Goal: Transaction & Acquisition: Book appointment/travel/reservation

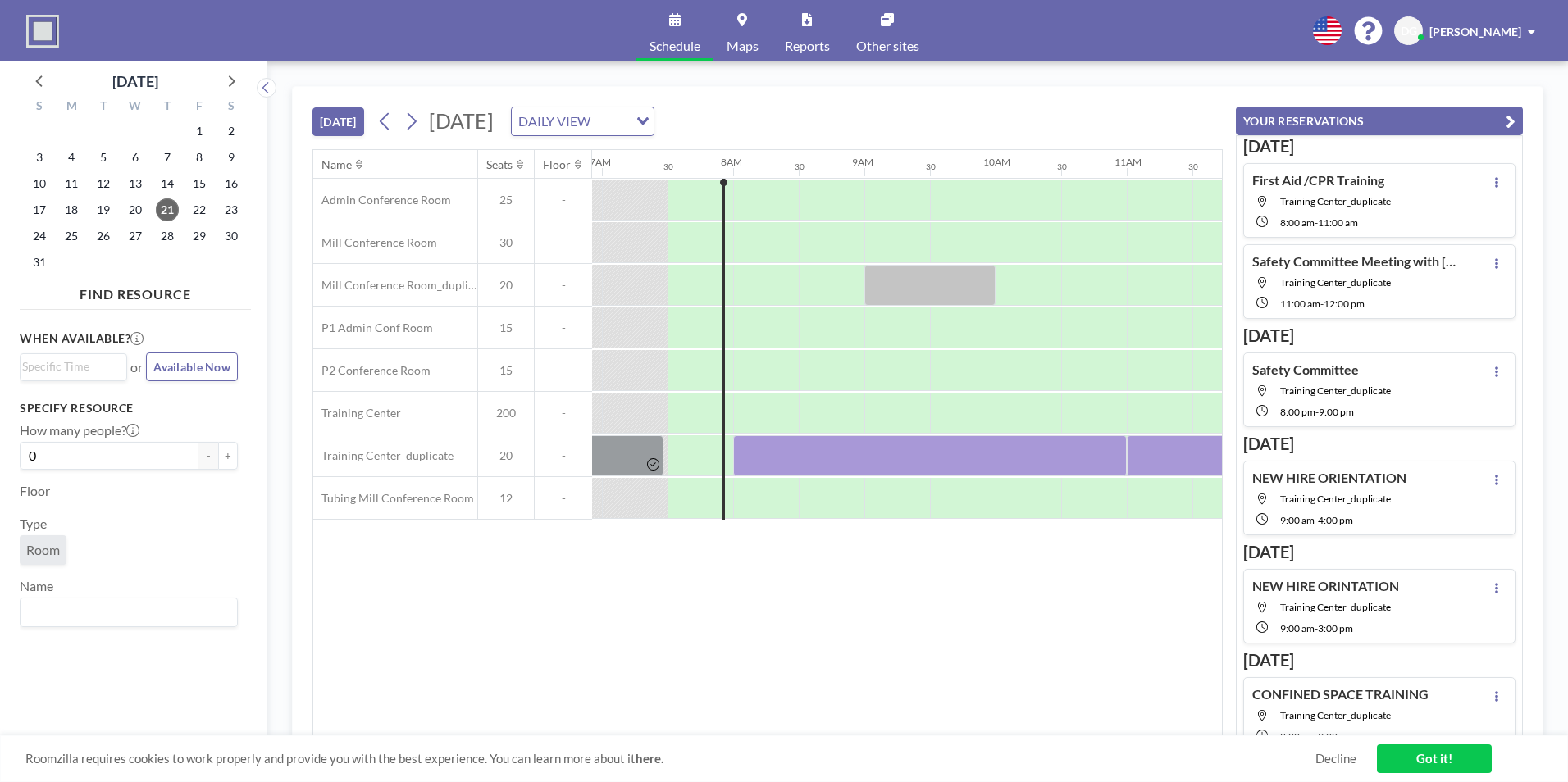
scroll to position [0, 918]
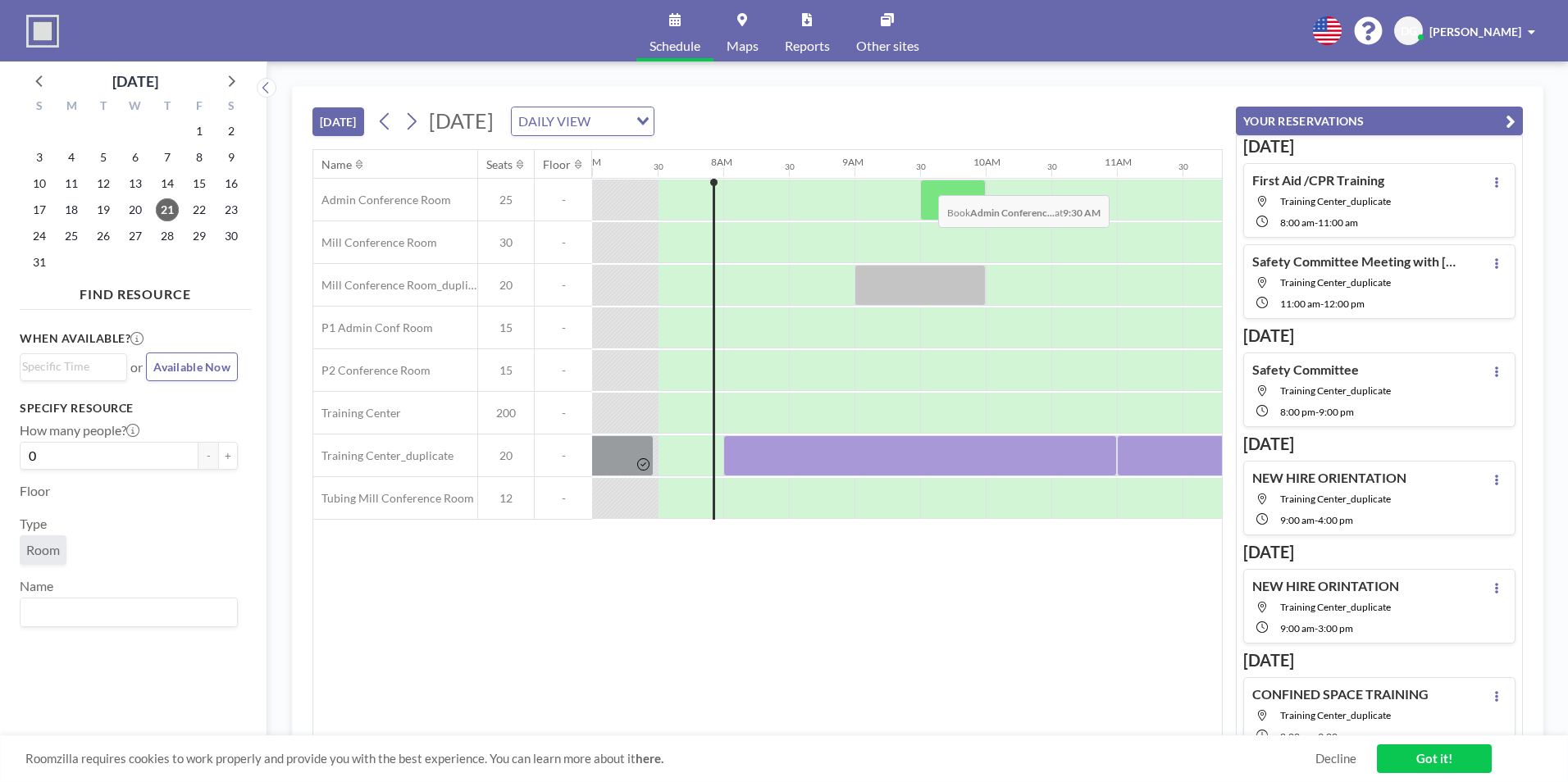
click at [925, 183] on div at bounding box center [952, 200] width 66 height 41
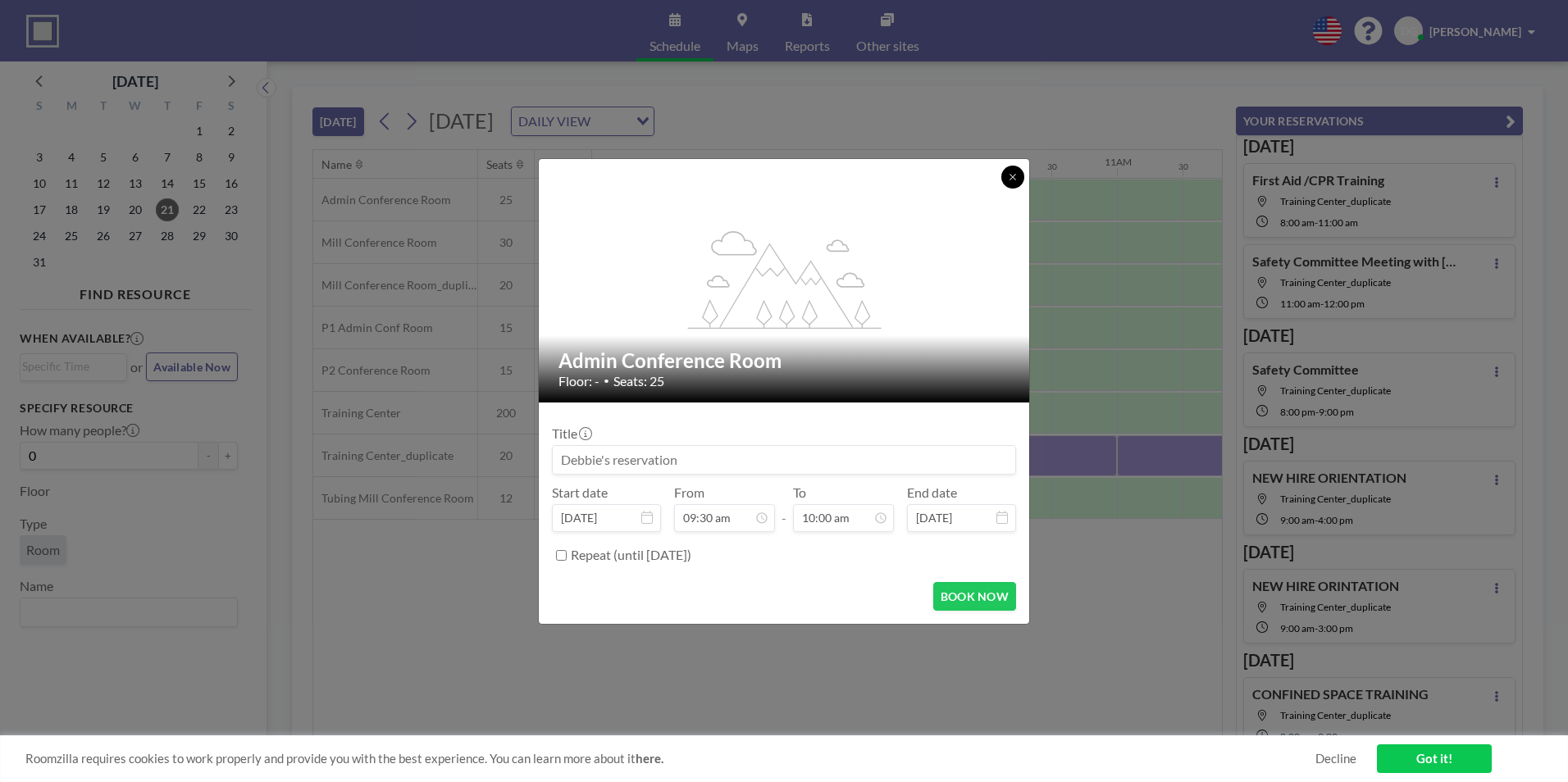
click at [1014, 167] on button at bounding box center [1013, 177] width 23 height 23
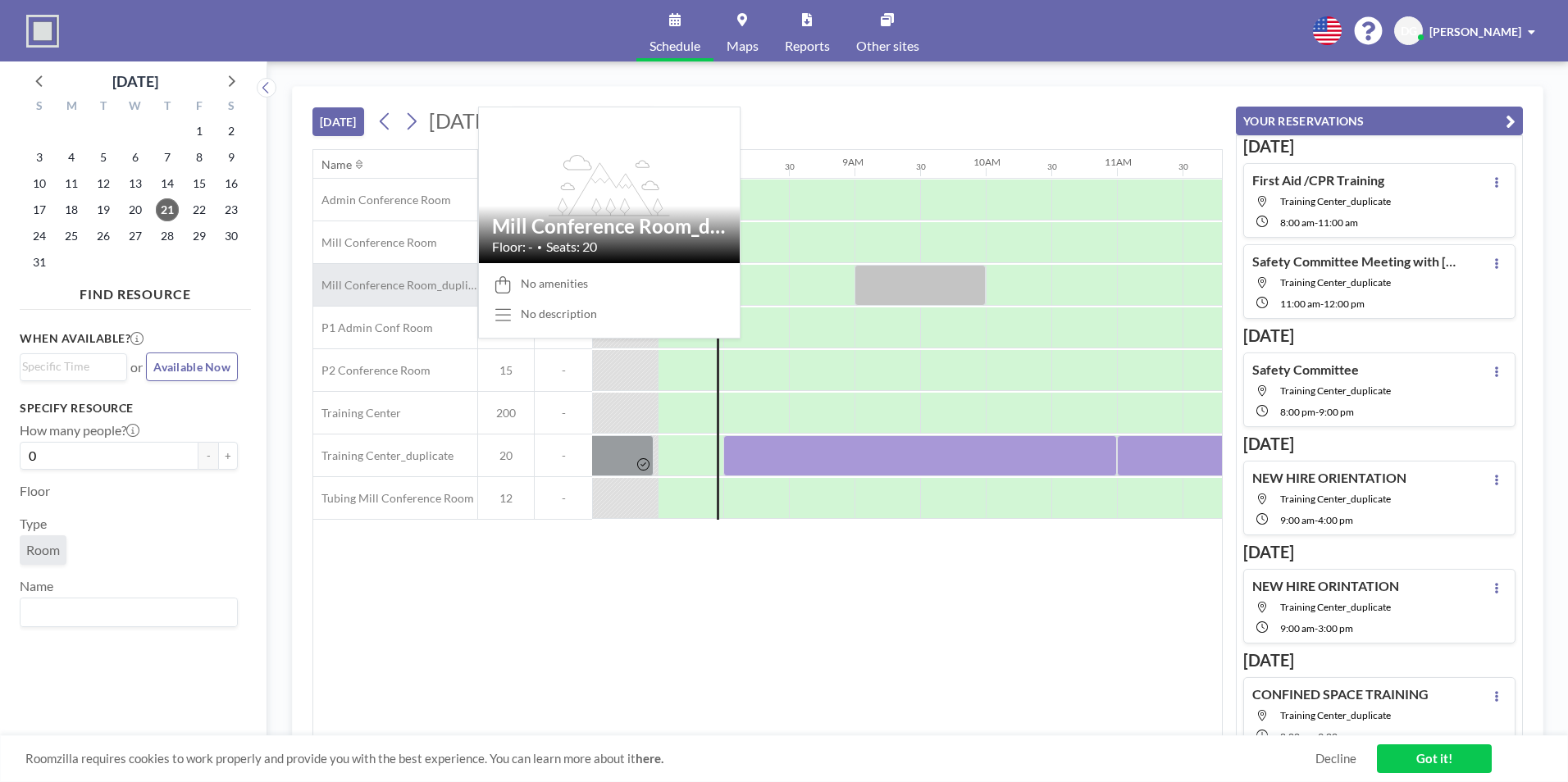
click at [464, 286] on span "Mill Conference Room_duplicate" at bounding box center [394, 285] width 164 height 15
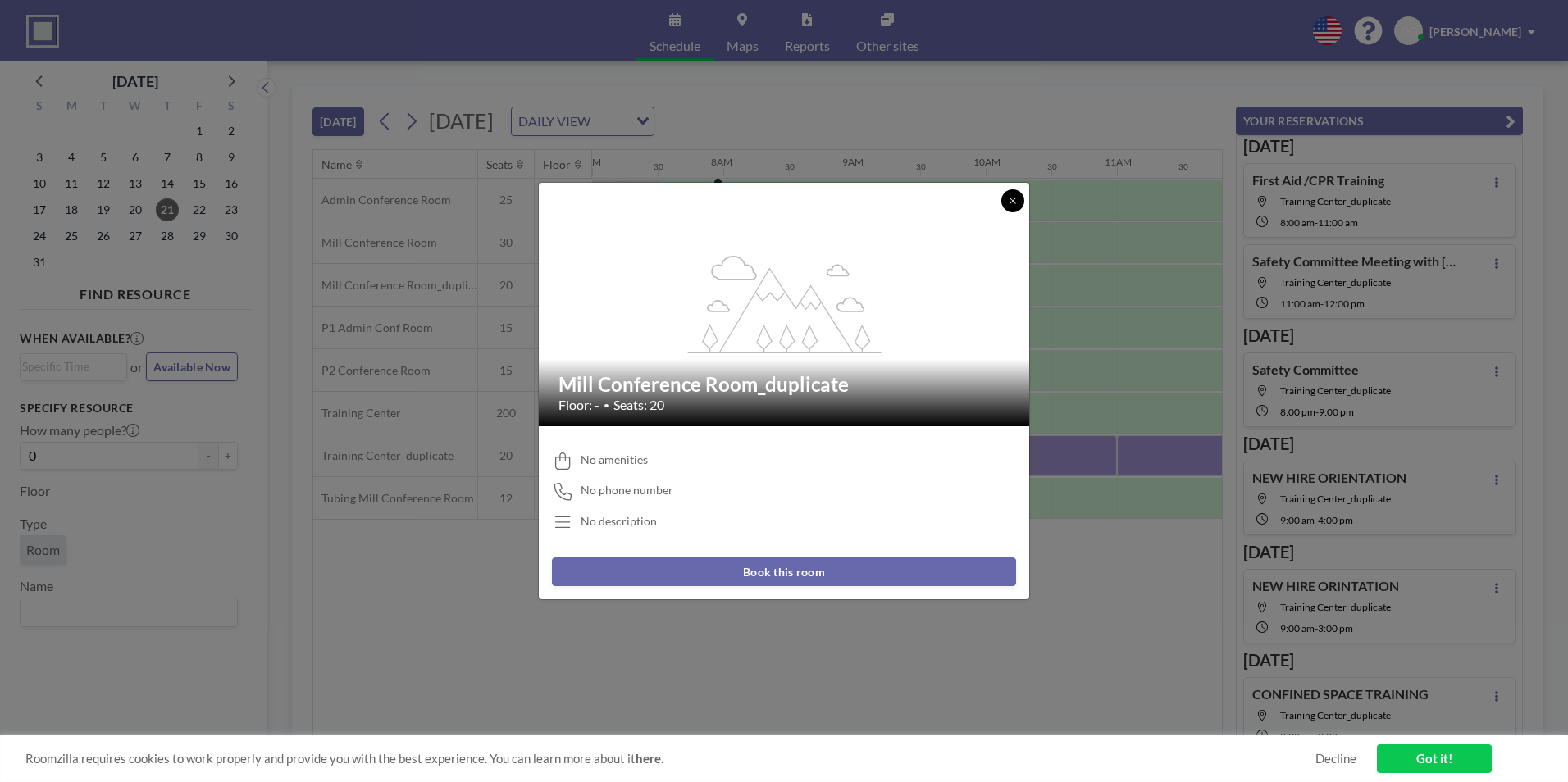
click at [1010, 204] on icon at bounding box center [1013, 201] width 6 height 6
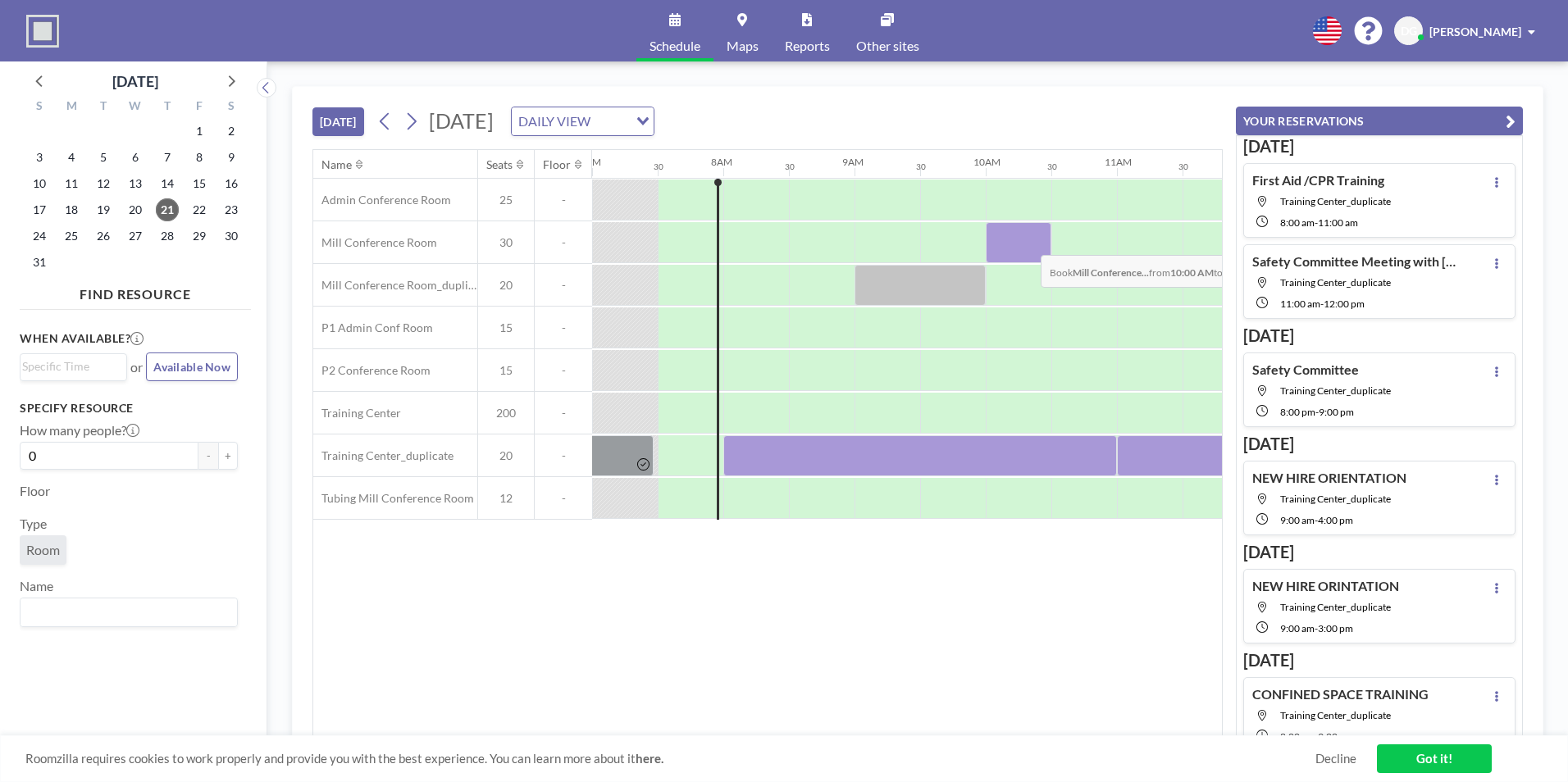
click at [1027, 242] on div at bounding box center [1018, 242] width 66 height 41
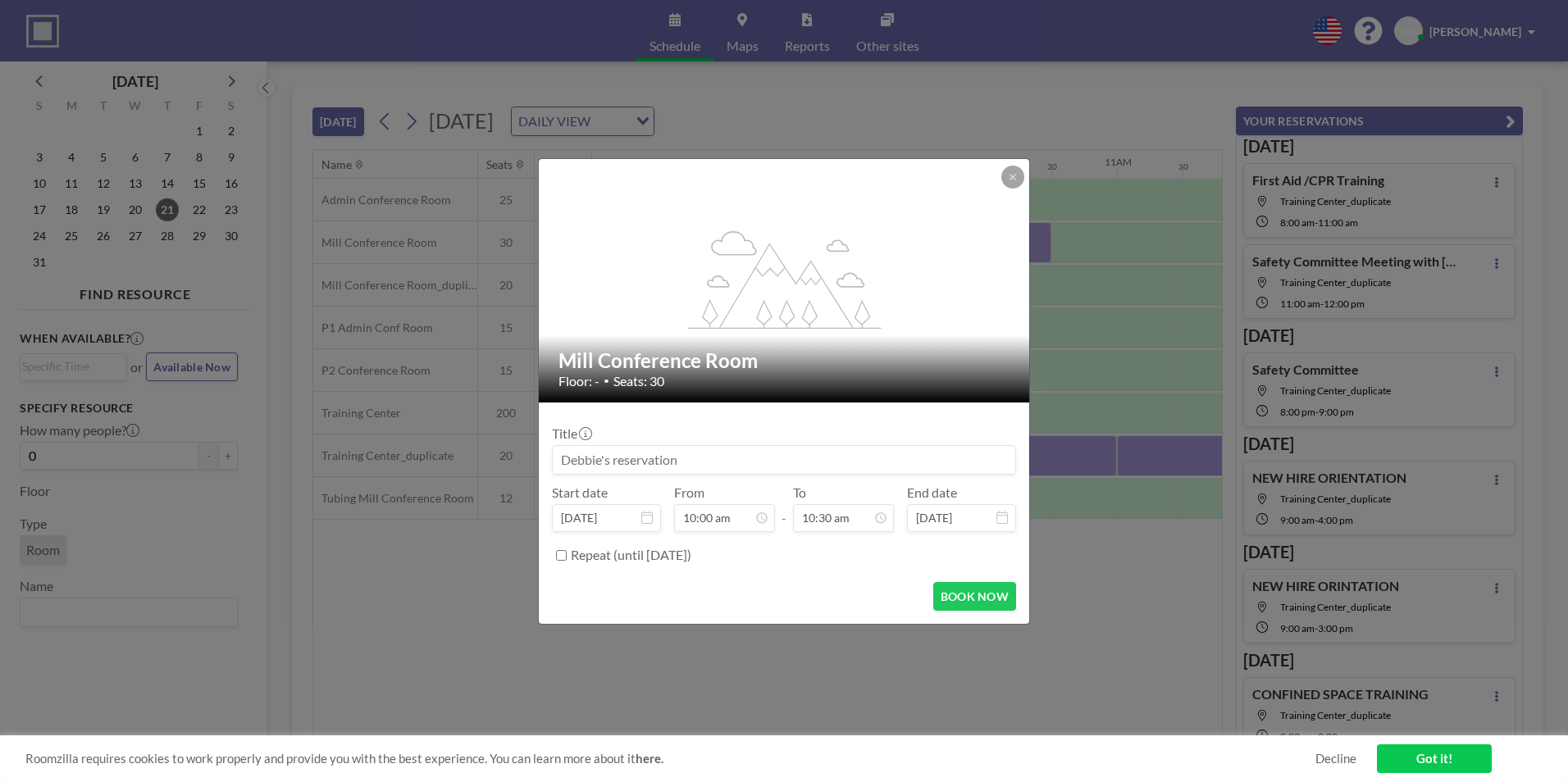
click at [702, 458] on input at bounding box center [784, 460] width 463 height 28
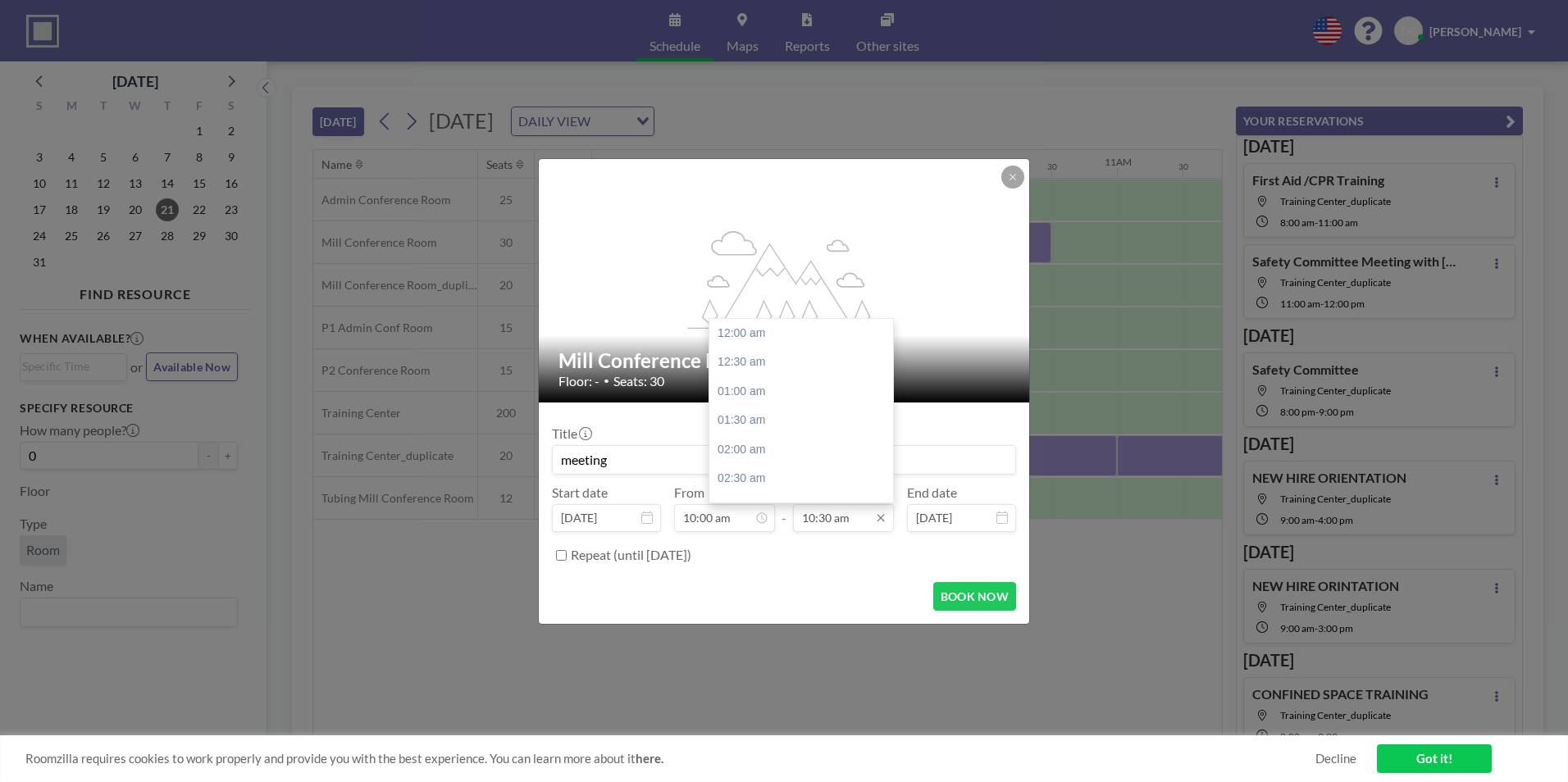
scroll to position [613, 0]
type input "meeting"
click at [835, 522] on input "10:30 am" at bounding box center [843, 518] width 101 height 28
click at [747, 363] on div "11:00 am" at bounding box center [804, 364] width 192 height 30
type input "11:00 am"
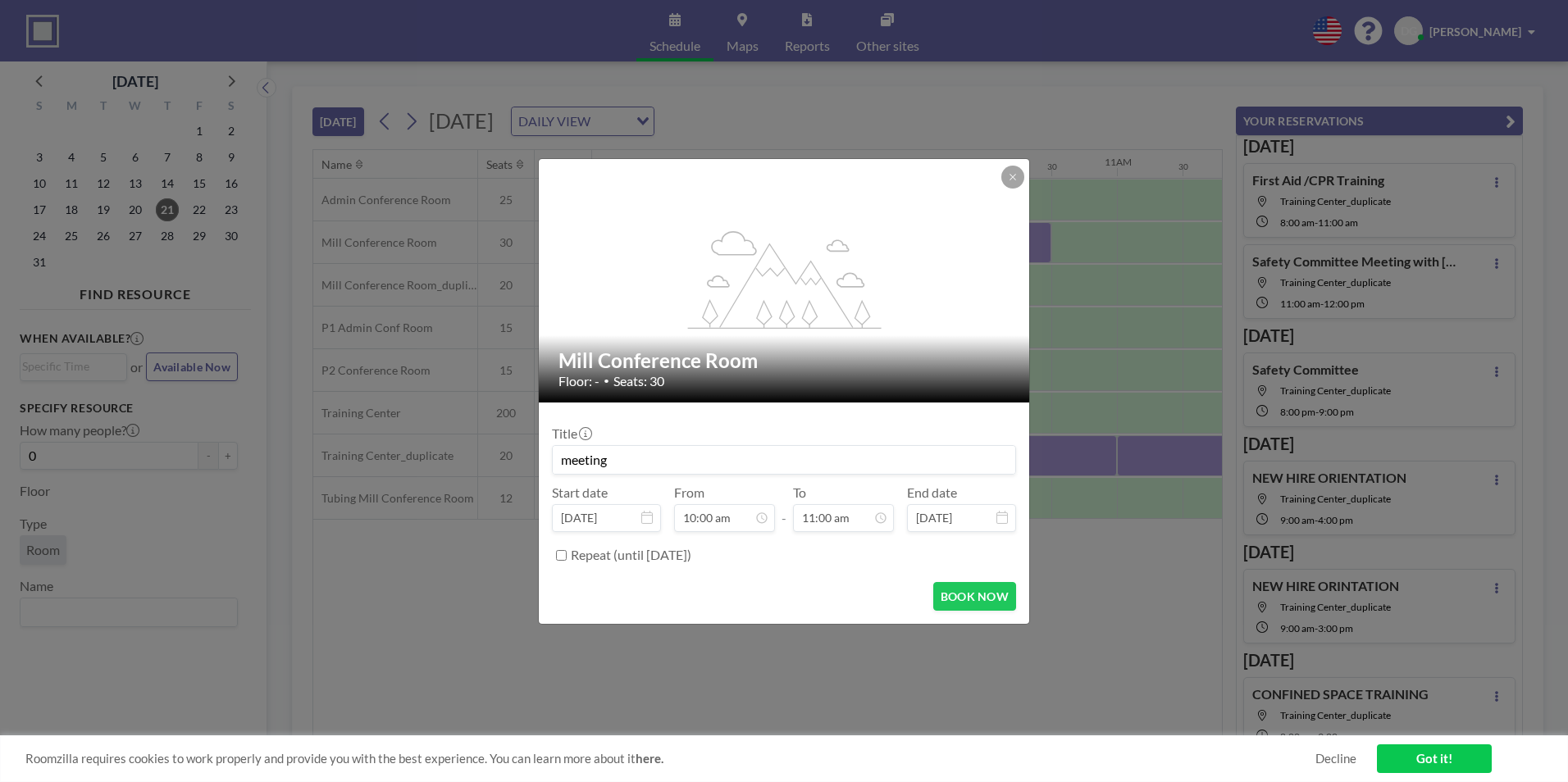
scroll to position [642, 0]
click at [765, 464] on input "meeting" at bounding box center [784, 460] width 463 height 28
type input "meeting [PERSON_NAME]"
click at [964, 593] on button "BOOK NOW" at bounding box center [974, 596] width 82 height 29
